Goal: Information Seeking & Learning: Learn about a topic

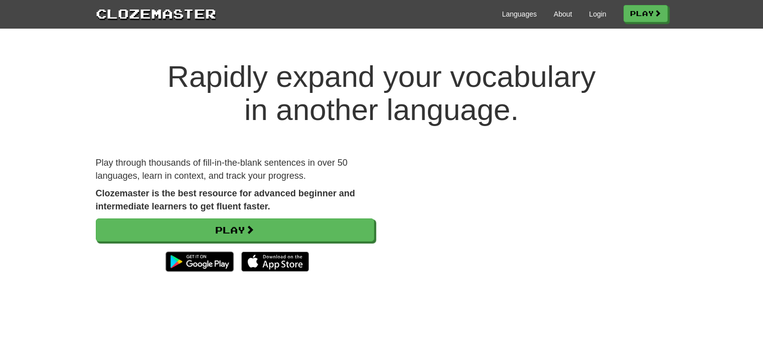
click at [504, 18] on link "Languages" at bounding box center [519, 14] width 35 height 10
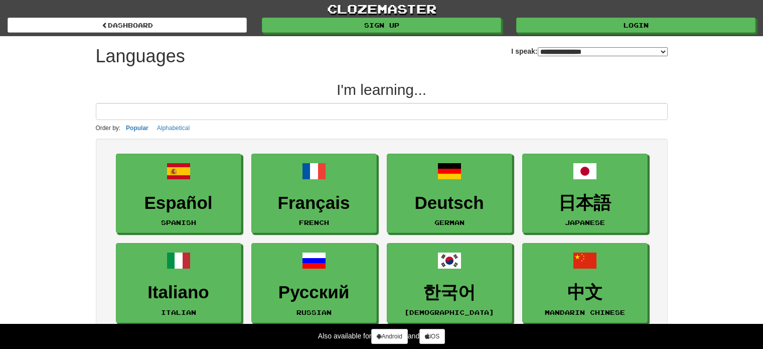
select select "*******"
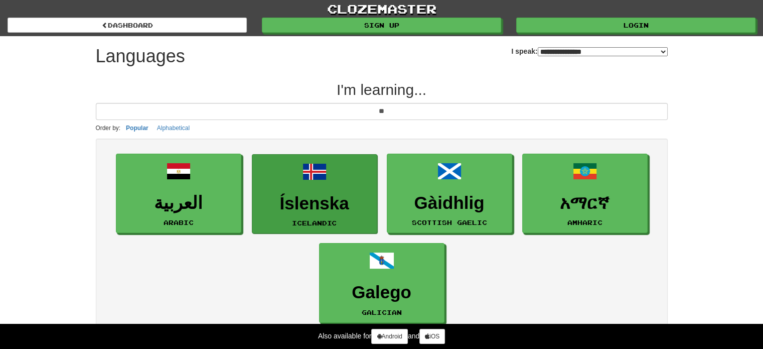
type input "**"
click at [337, 191] on link "Íslenska Icelandic" at bounding box center [314, 194] width 125 height 80
